Goal: Find specific page/section: Find specific page/section

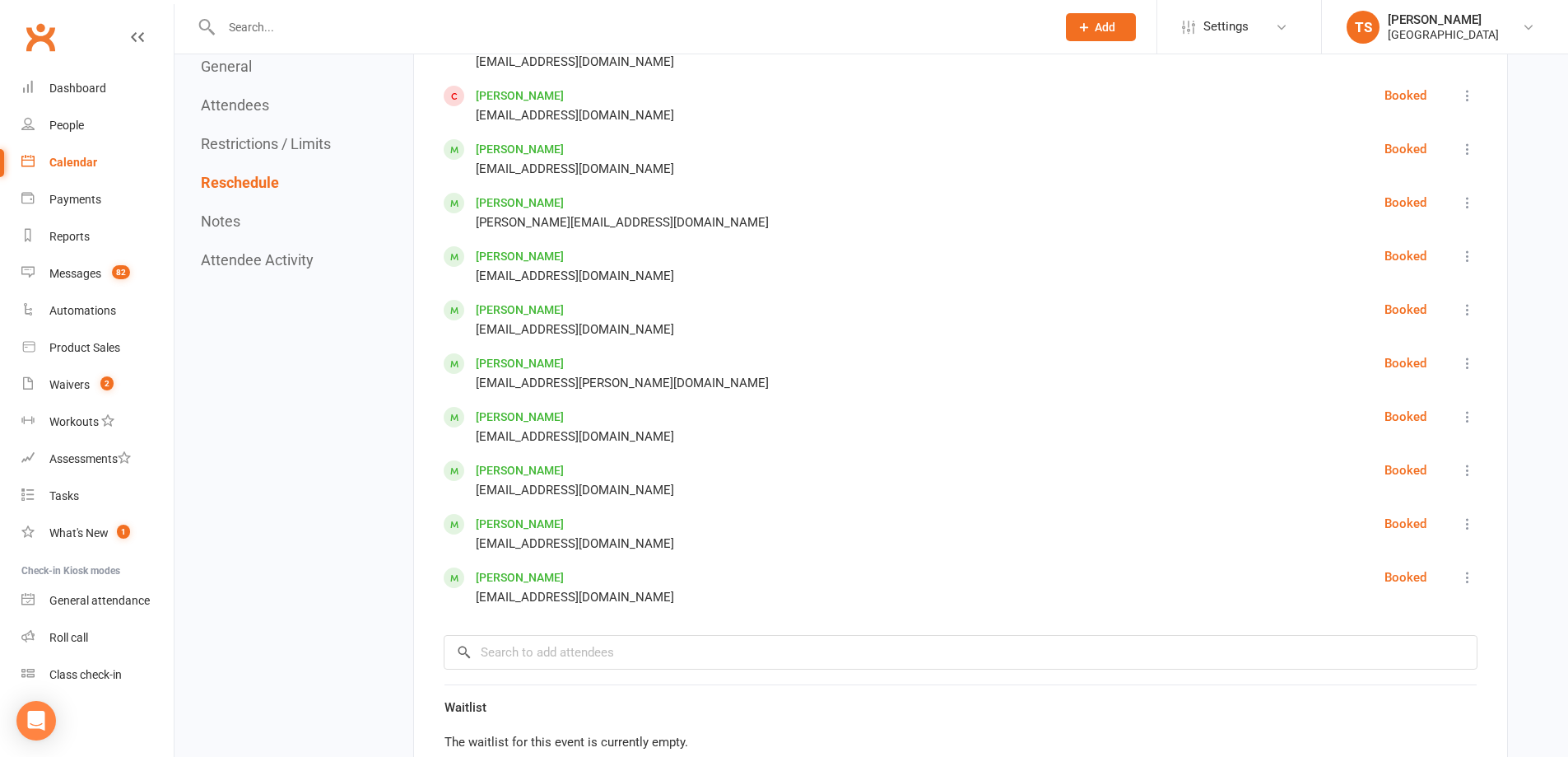
click at [73, 166] on div "Calendar" at bounding box center [73, 163] width 48 height 14
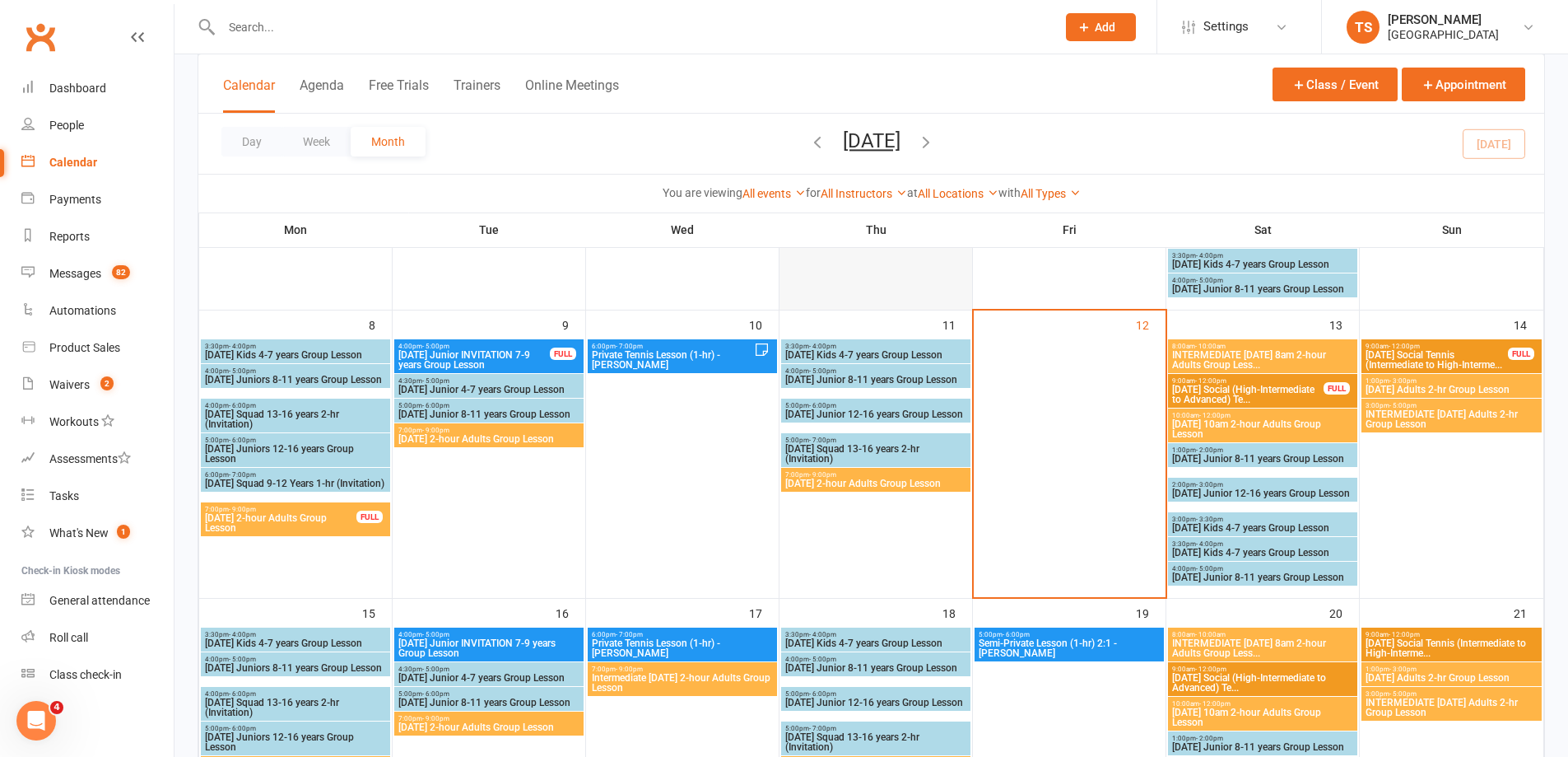
scroll to position [330, 0]
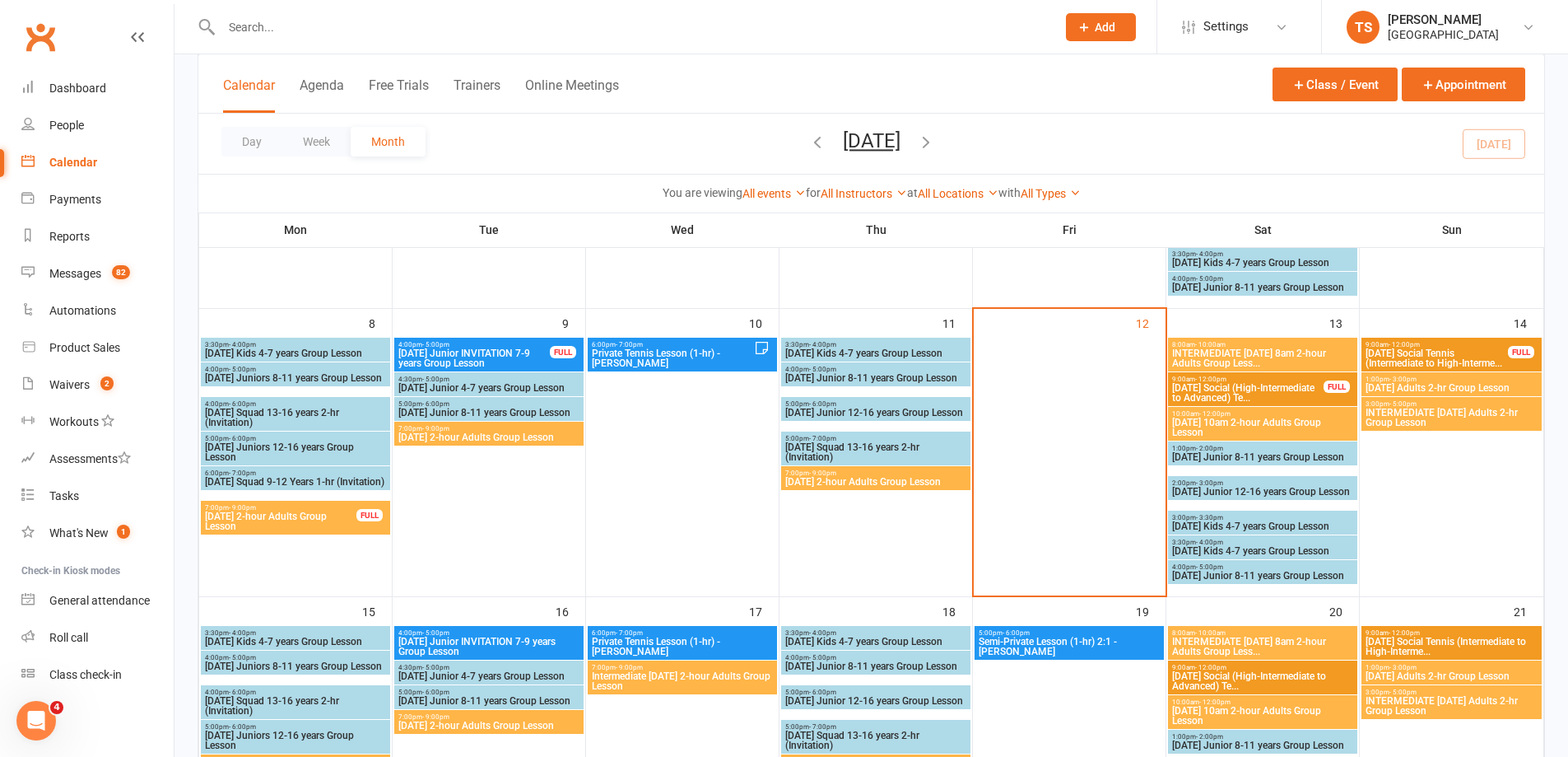
click at [1211, 355] on span "INTERMEDIATE [DATE] 8am 2-hour Adults Group Less..." at bounding box center [1262, 358] width 182 height 20
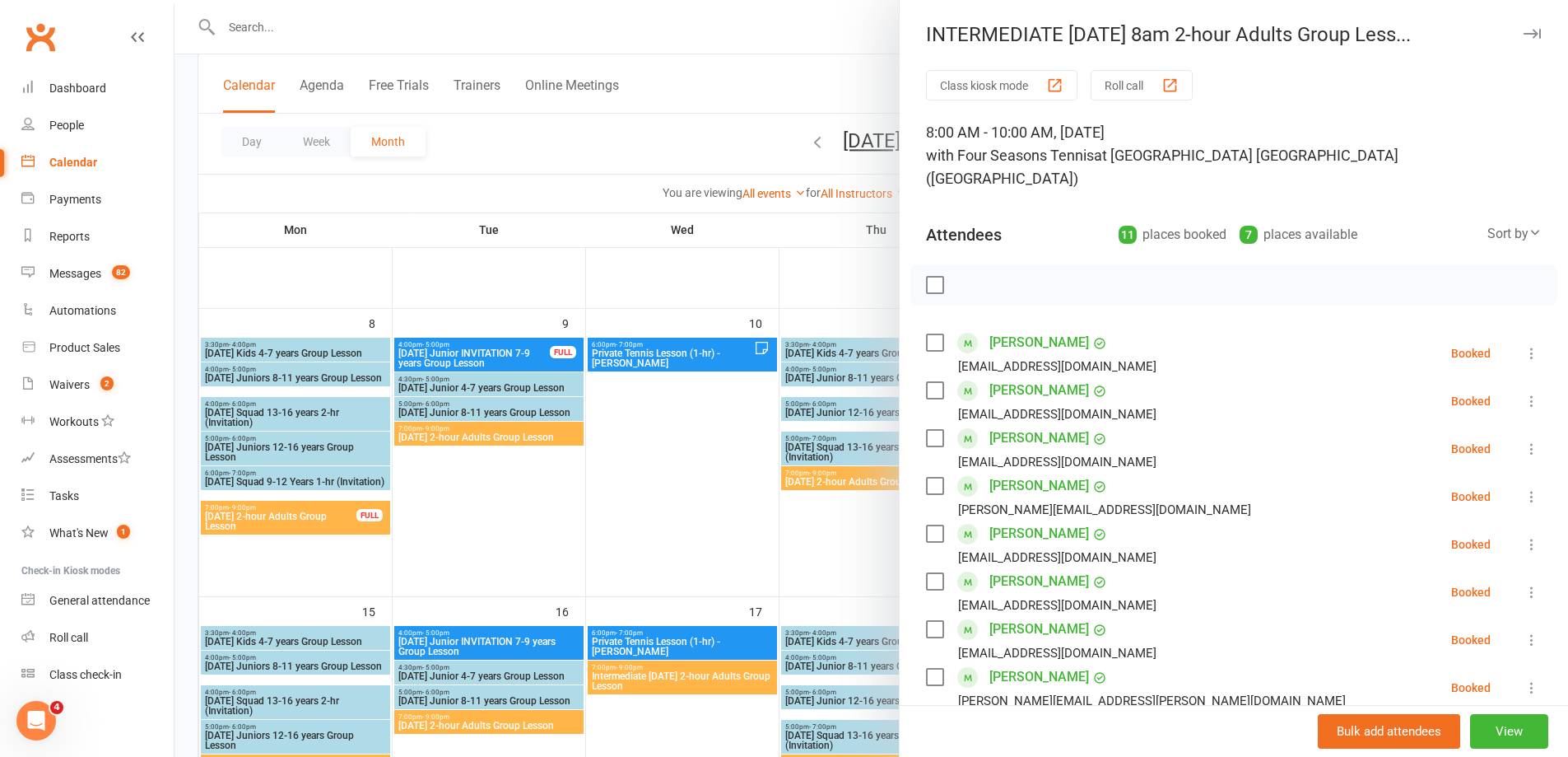
click at [848, 548] on div at bounding box center [871, 378] width 1393 height 757
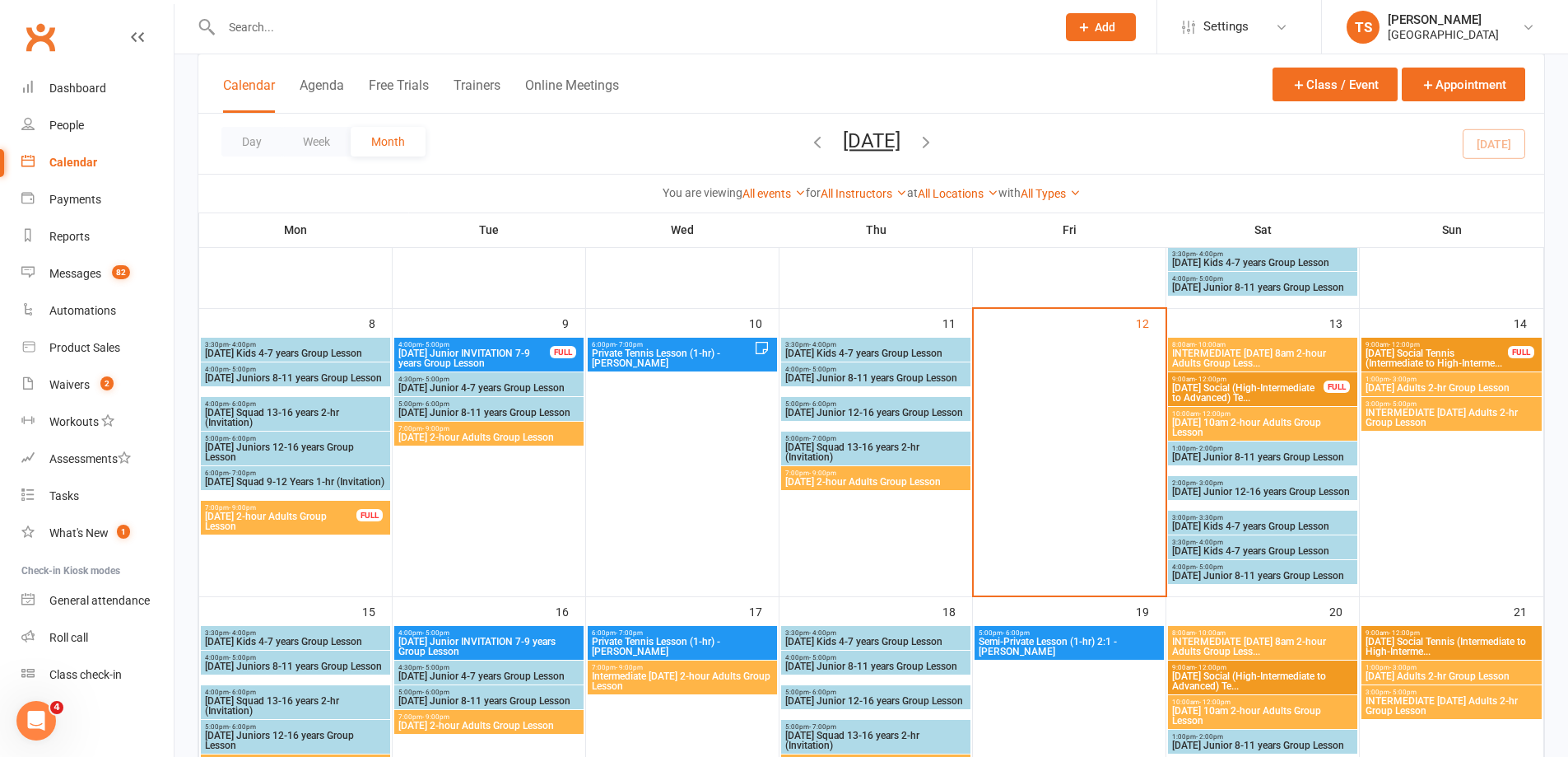
click at [1266, 418] on span "[DATE] 10am 2-hour Adults Group Lesson" at bounding box center [1262, 427] width 182 height 20
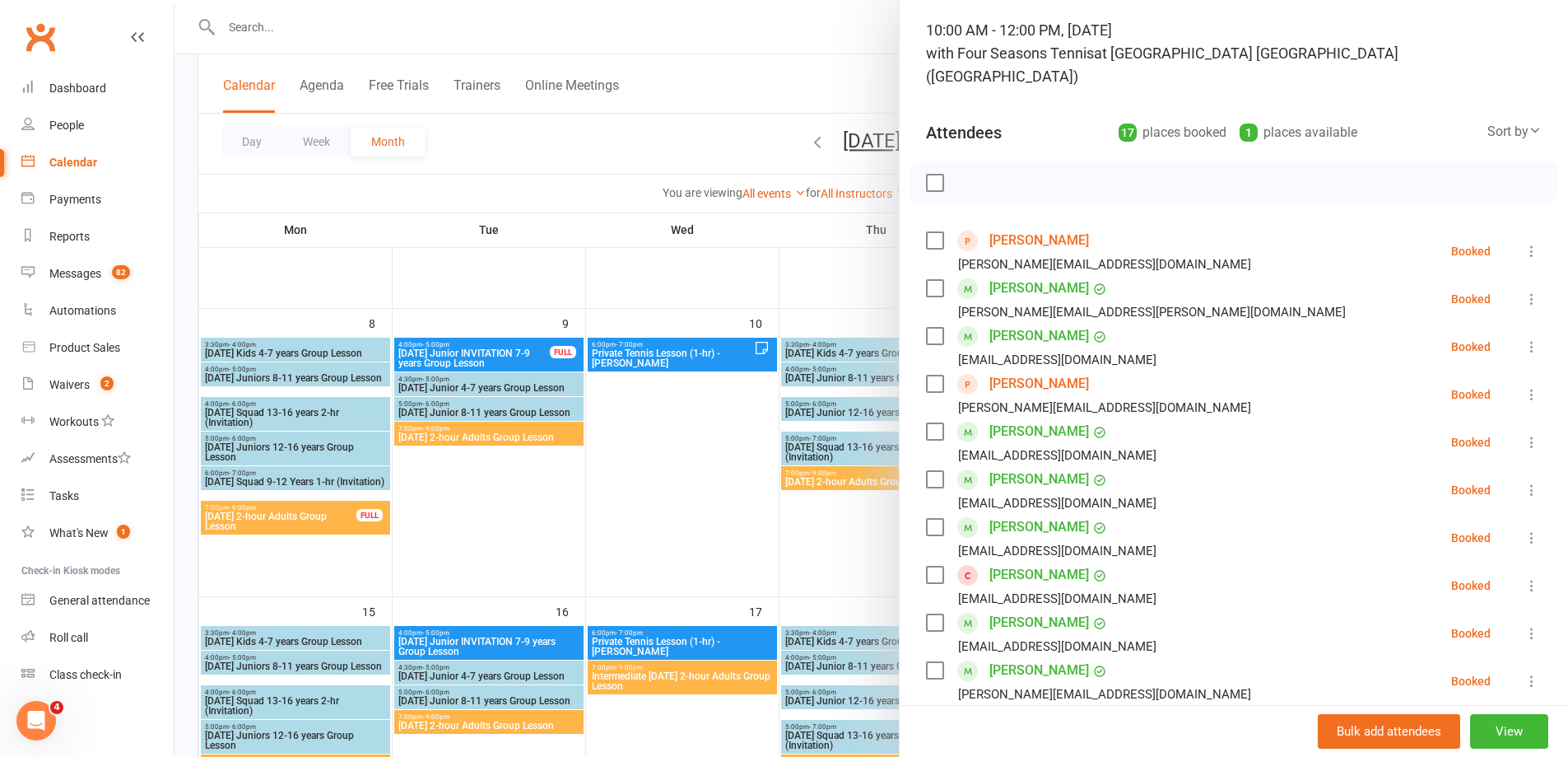
scroll to position [0, 0]
